Goal: Information Seeking & Learning: Learn about a topic

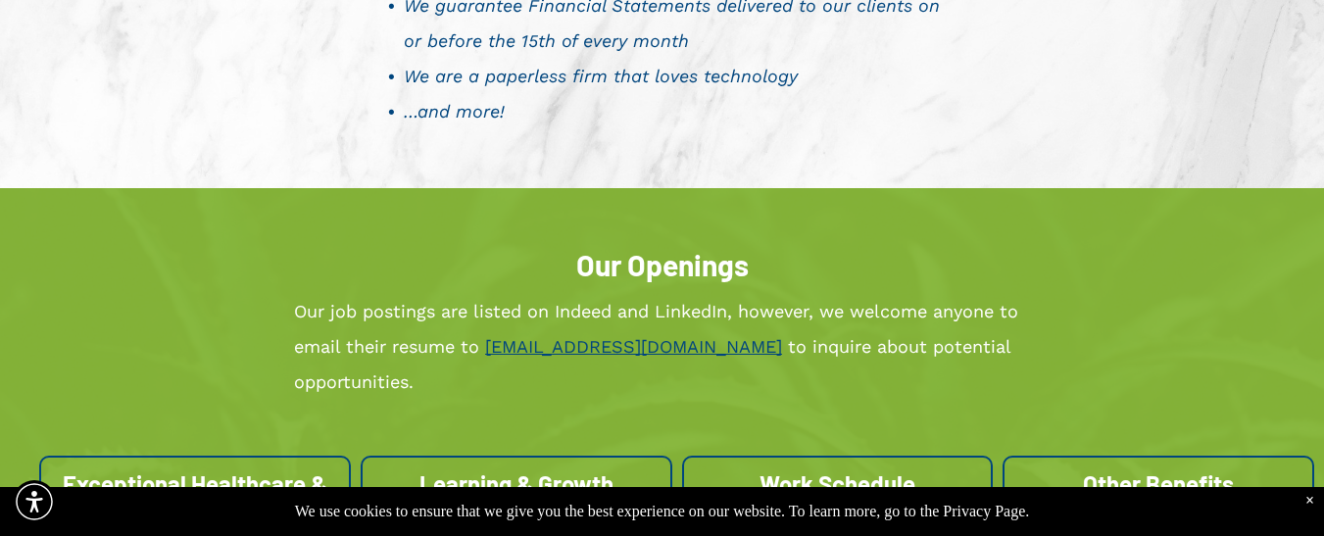
scroll to position [2159, 0]
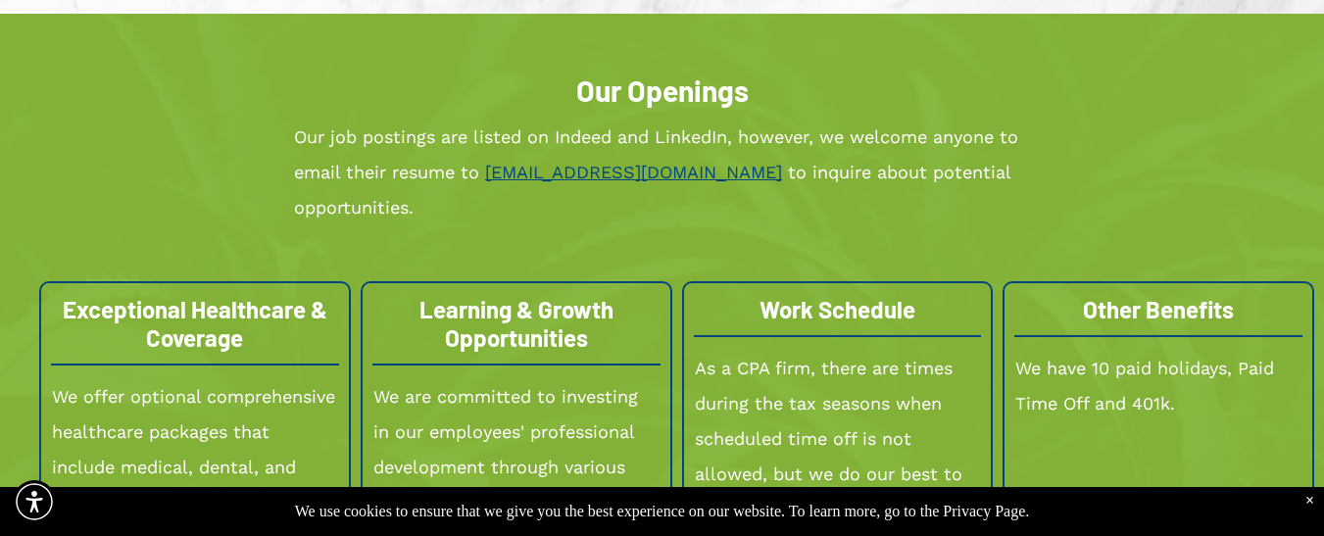
drag, startPoint x: 1301, startPoint y: 233, endPoint x: 1318, endPoint y: 289, distance: 58.3
click at [1318, 289] on div "Our Openings Our job postings are listed on Indeed and LinkedIn, however, we we…" at bounding box center [662, 511] width 1324 height 994
click at [1250, 217] on div "Our Openings Our job postings are listed on Indeed and LinkedIn, however, we we…" at bounding box center [661, 511] width 1245 height 896
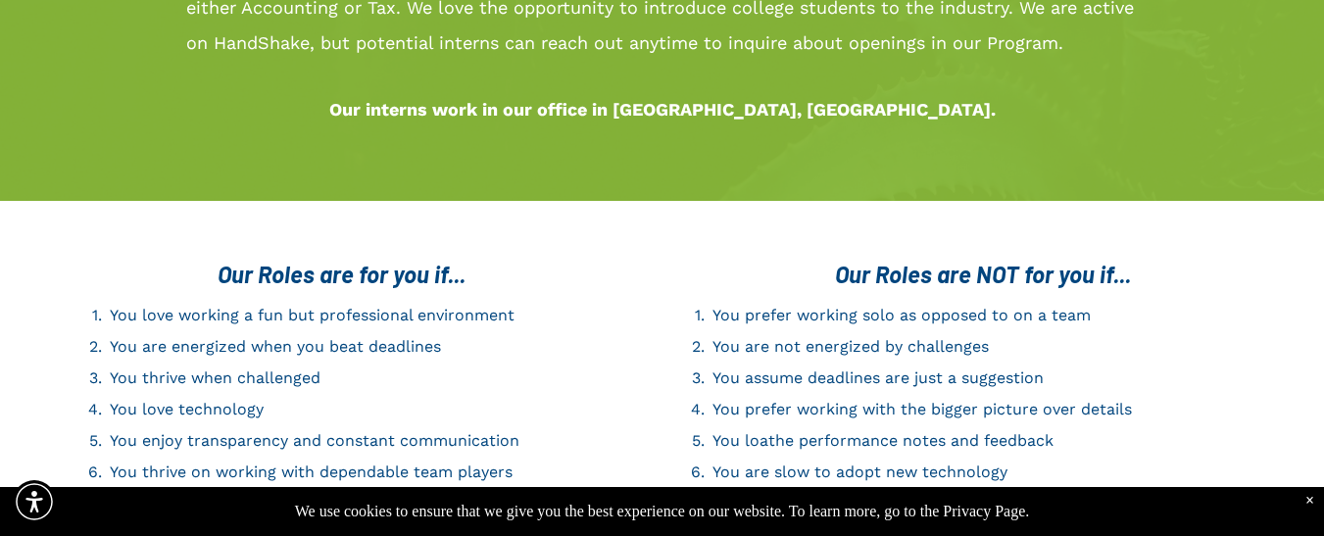
scroll to position [2987, 0]
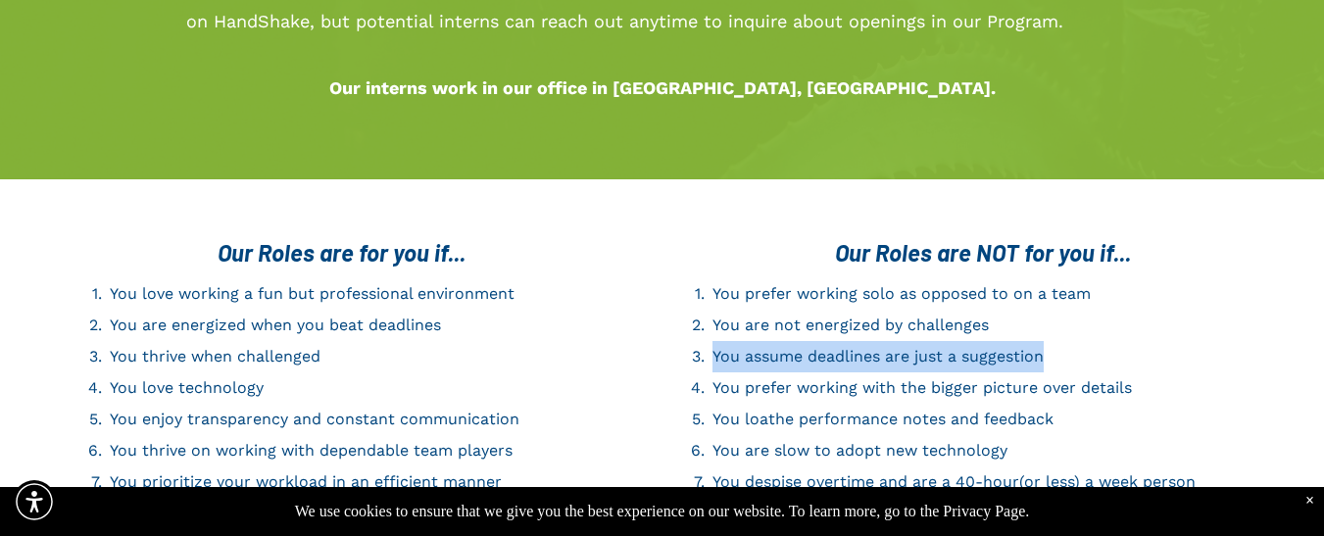
drag, startPoint x: 1319, startPoint y: 285, endPoint x: 1337, endPoint y: 328, distance: 46.6
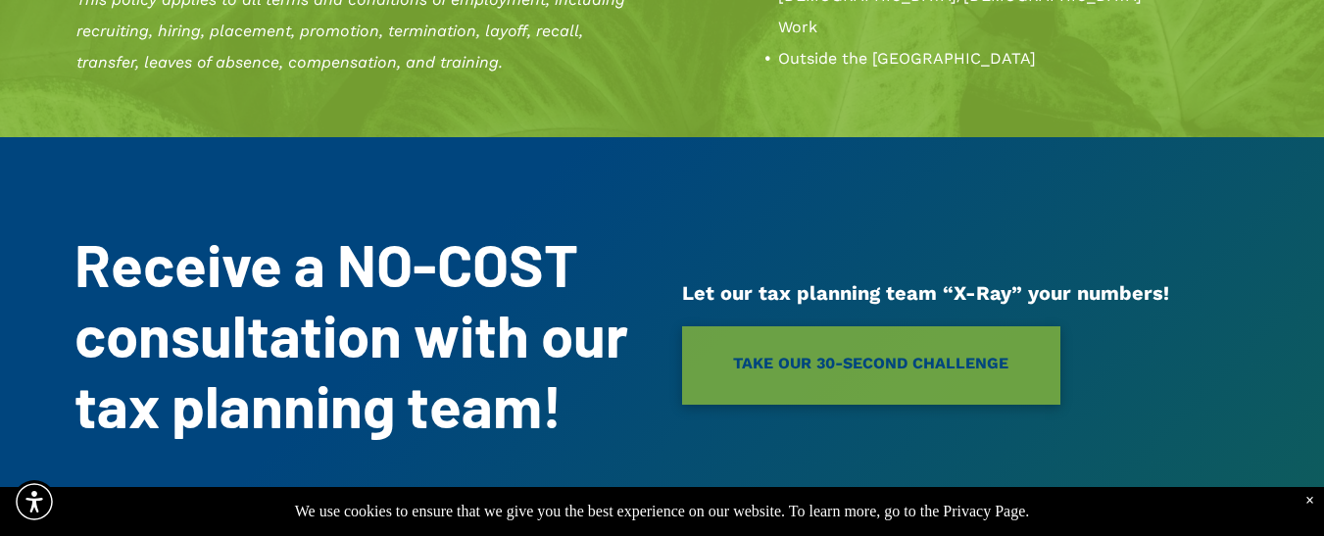
scroll to position [4568, 0]
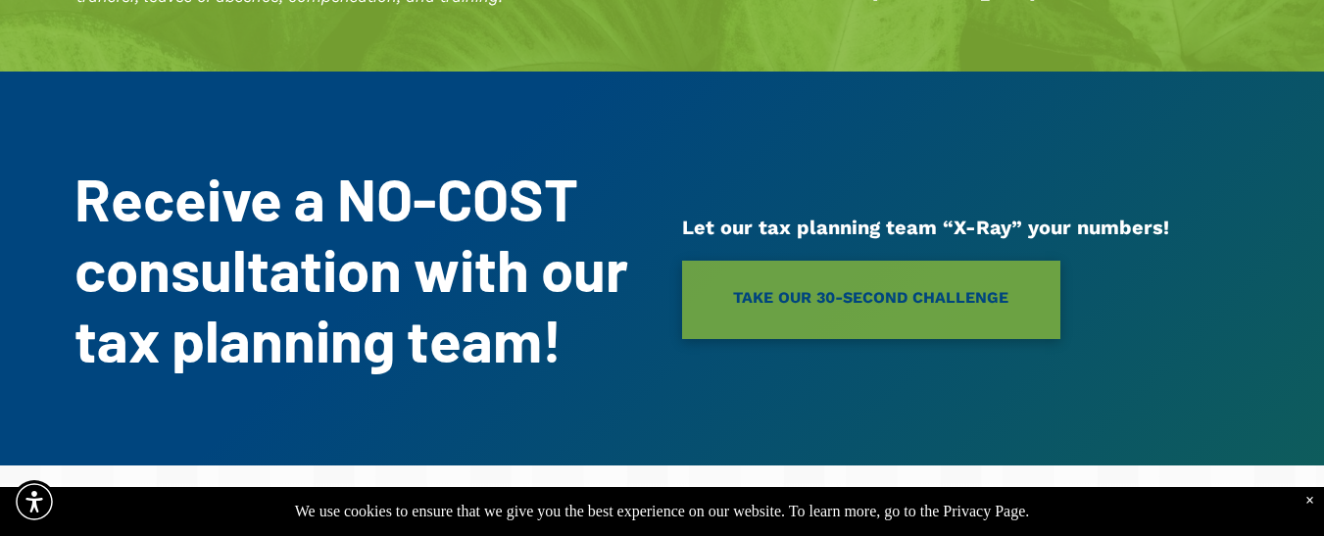
drag, startPoint x: 1305, startPoint y: 443, endPoint x: 1310, endPoint y: 464, distance: 22.1
drag, startPoint x: 1322, startPoint y: 446, endPoint x: 1338, endPoint y: 492, distance: 48.6
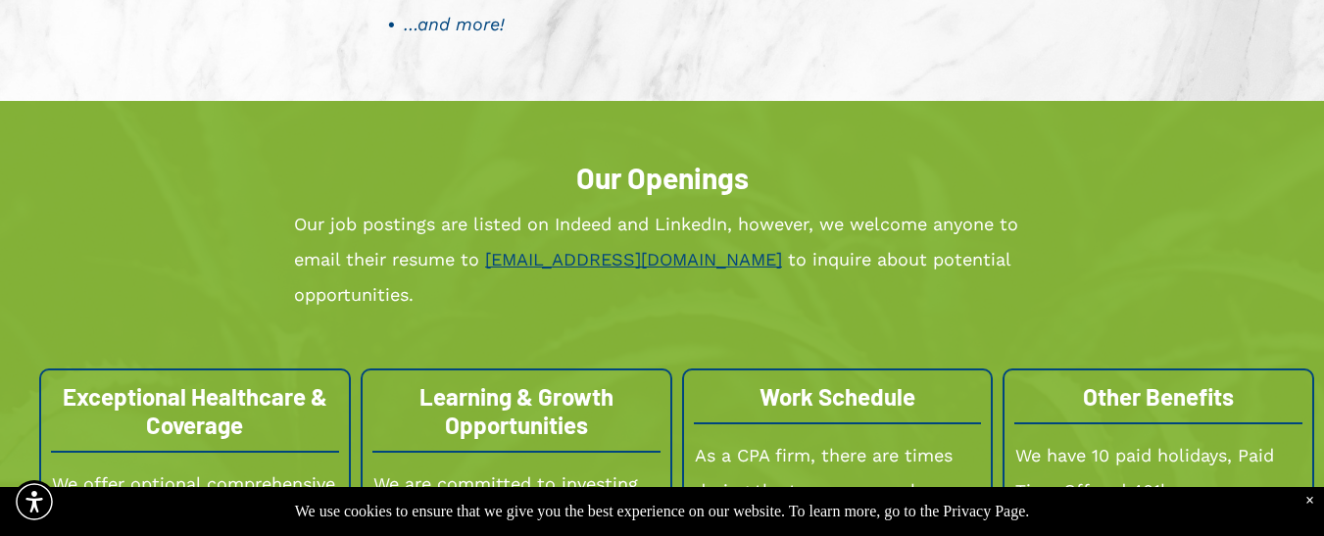
scroll to position [2082, 0]
